Goal: Find contact information

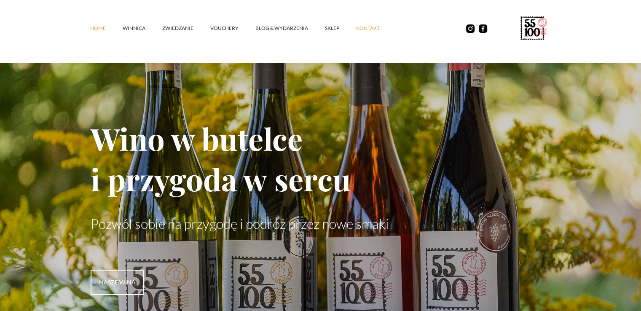
click at [373, 25] on link "kontakt" at bounding box center [376, 28] width 40 height 25
